Goal: Communication & Community: Answer question/provide support

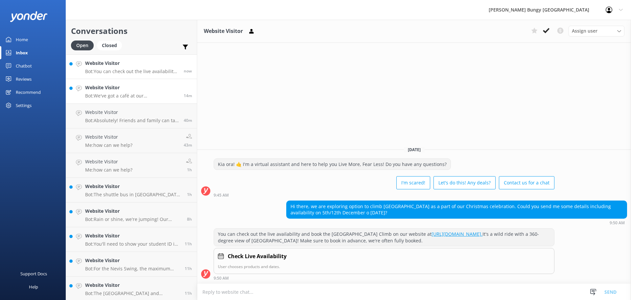
click at [150, 85] on h4 "Website Visitor" at bounding box center [132, 87] width 94 height 7
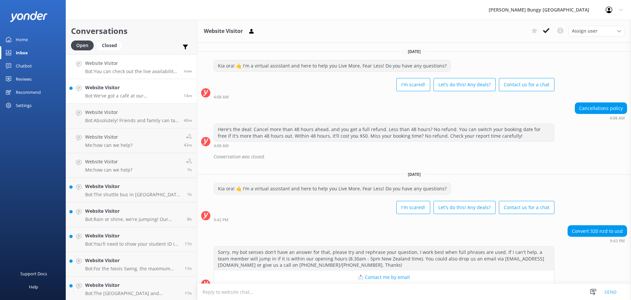
scroll to position [76, 0]
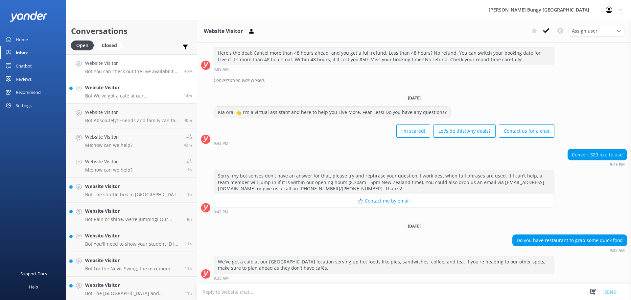
click at [152, 61] on h4 "Website Visitor" at bounding box center [132, 63] width 94 height 7
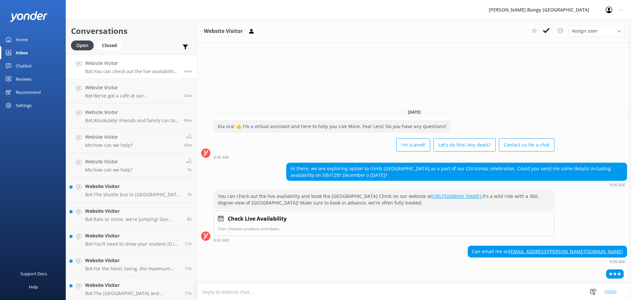
click at [422, 289] on textarea at bounding box center [414, 291] width 434 height 16
click at [422, 275] on div at bounding box center [414, 275] width 434 height 16
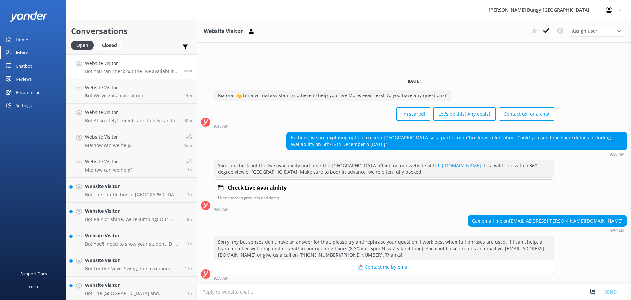
click at [471, 211] on div "9:50 AM" at bounding box center [384, 209] width 341 height 5
